Goal: Task Accomplishment & Management: Use online tool/utility

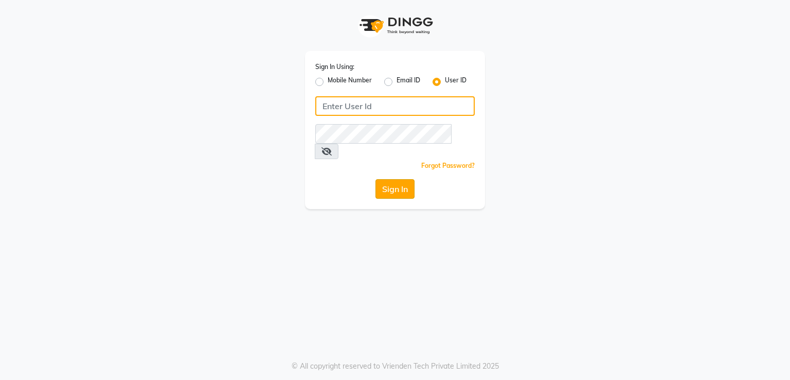
type input "melanin"
click at [409, 182] on button "Sign In" at bounding box center [394, 189] width 39 height 20
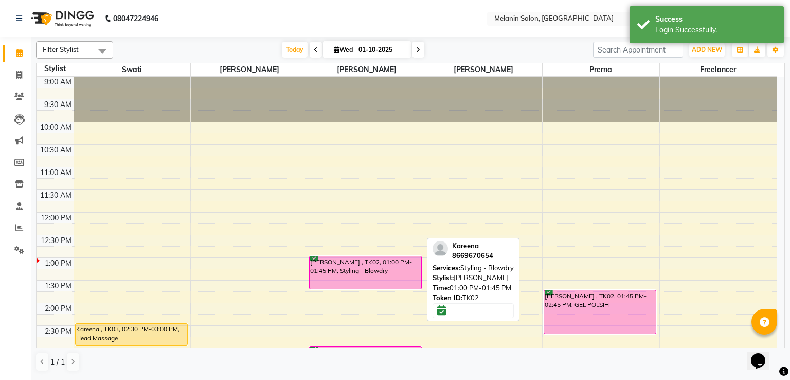
click at [350, 265] on div "[PERSON_NAME] , TK02, 01:00 PM-01:45 PM, Styling - Blowdry" at bounding box center [366, 272] width 112 height 32
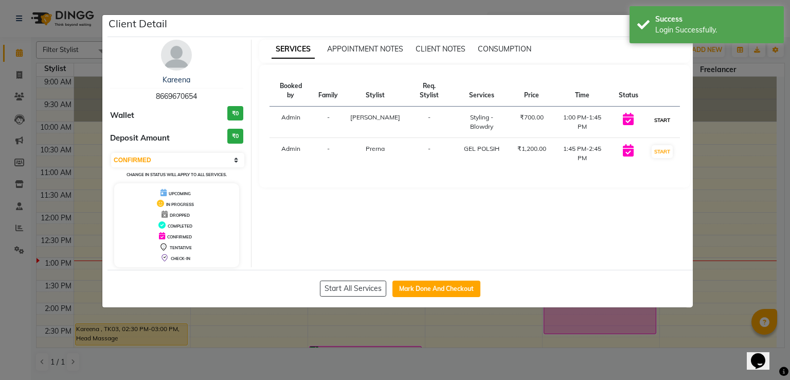
click at [662, 114] on button "START" at bounding box center [662, 120] width 21 height 13
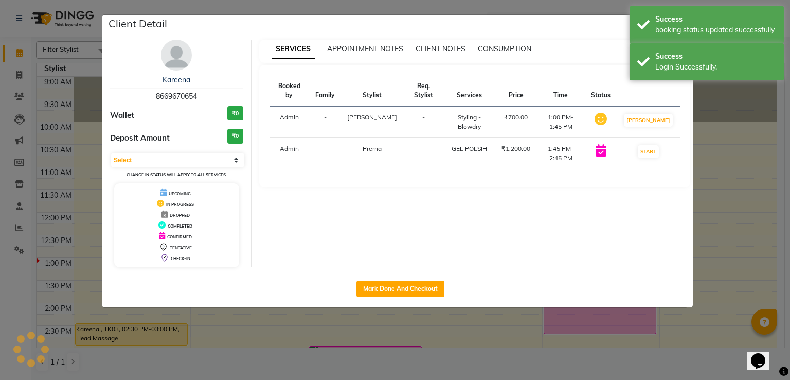
select select "1"
